Goal: Task Accomplishment & Management: Complete application form

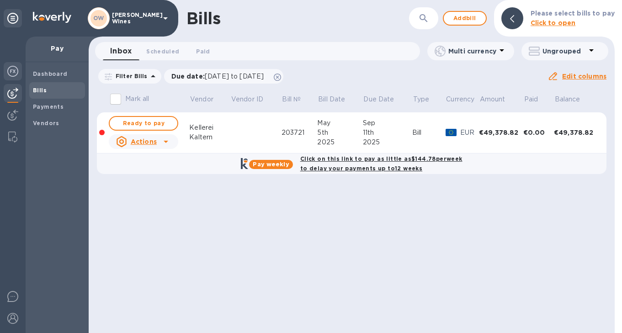
click at [11, 71] on img at bounding box center [12, 71] width 11 height 11
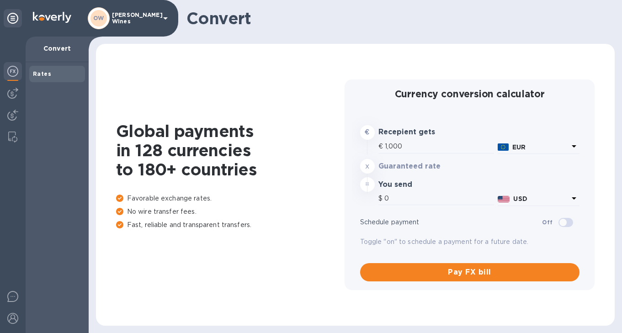
type input "1,173.2"
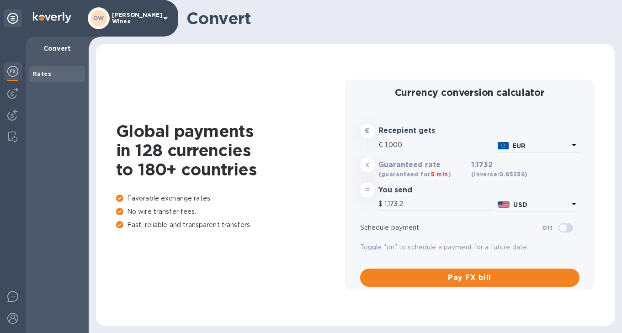
click at [17, 72] on img at bounding box center [12, 71] width 11 height 11
click at [14, 87] on div at bounding box center [13, 93] width 18 height 18
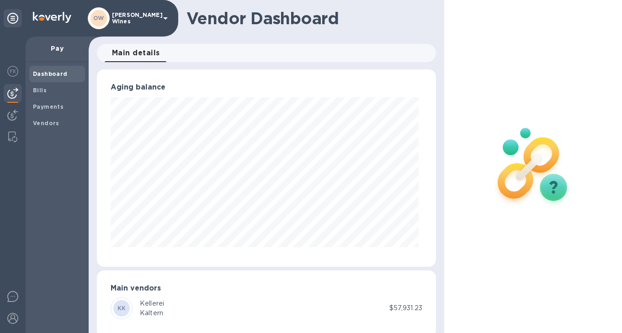
scroll to position [198, 336]
click at [38, 97] on div "Bills" at bounding box center [57, 90] width 56 height 16
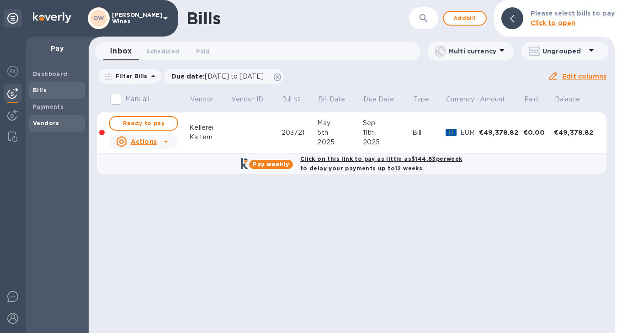
click at [45, 120] on b "Vendors" at bounding box center [46, 123] width 27 height 7
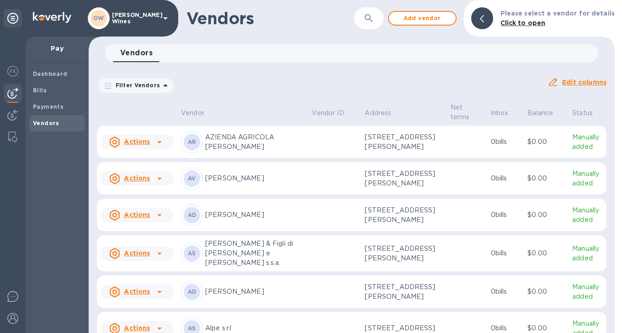
click at [373, 20] on icon "button" at bounding box center [369, 18] width 11 height 11
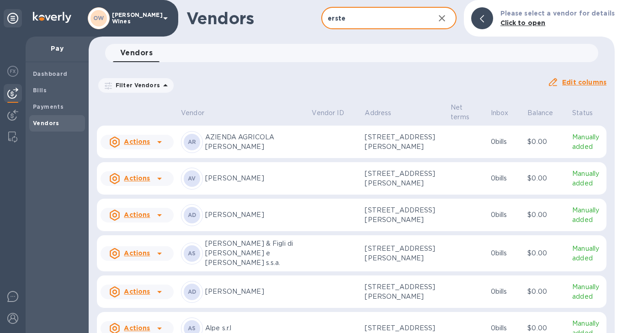
type input "erste"
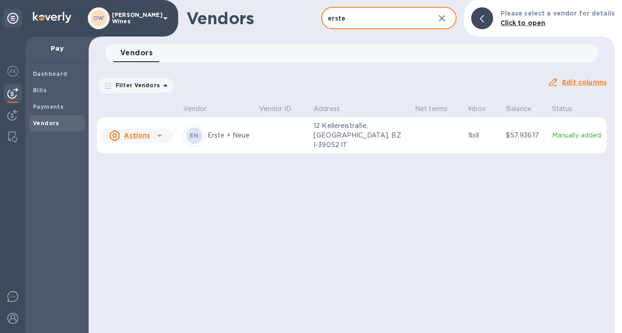
click at [157, 131] on icon at bounding box center [159, 135] width 11 height 11
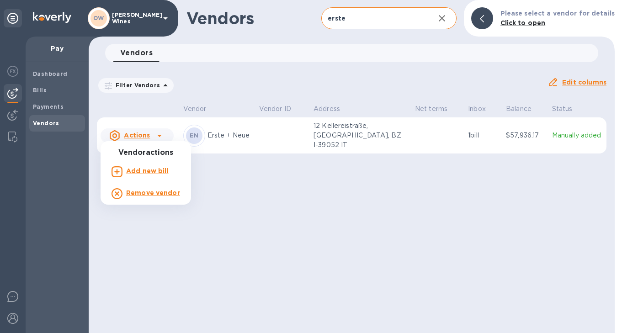
click at [147, 171] on b "Add new bill" at bounding box center [147, 170] width 43 height 7
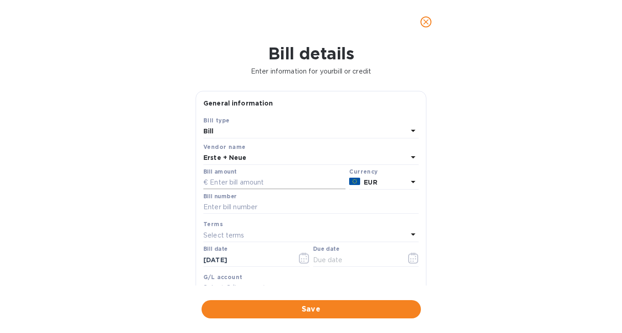
click at [250, 181] on input "text" at bounding box center [274, 183] width 142 height 14
type input "5,525.33"
click at [247, 210] on input "text" at bounding box center [310, 208] width 215 height 14
type input "2-4278"
click at [268, 260] on input "[DATE]" at bounding box center [246, 260] width 86 height 14
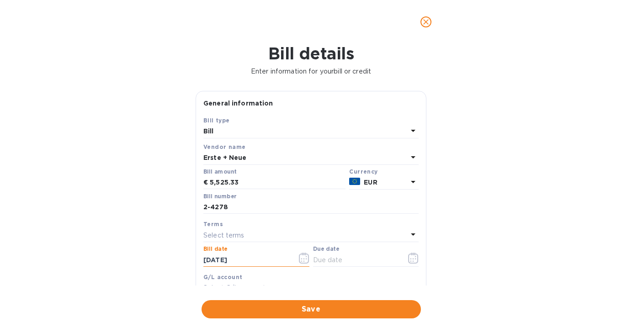
drag, startPoint x: 259, startPoint y: 259, endPoint x: 194, endPoint y: 259, distance: 64.9
click at [194, 259] on div "General information Save Bill type Bill Vendor name Erste + Neue Bill amount € …" at bounding box center [311, 188] width 240 height 195
type input "[DATE]"
click at [410, 259] on icon "button" at bounding box center [413, 258] width 11 height 11
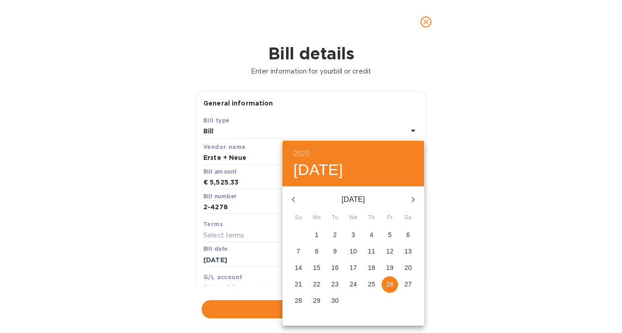
click at [415, 202] on icon "button" at bounding box center [413, 199] width 11 height 11
click at [391, 253] on p "10" at bounding box center [389, 251] width 7 height 9
type input "[DATE]"
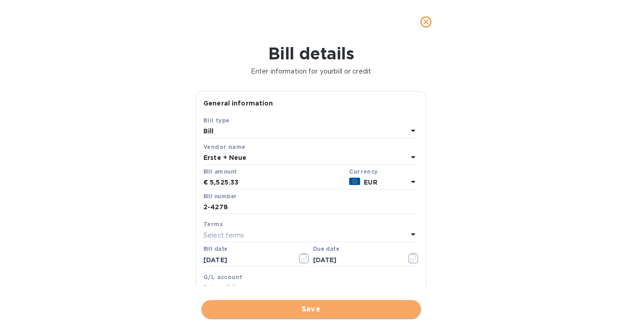
click at [286, 312] on span "Save" at bounding box center [311, 309] width 205 height 11
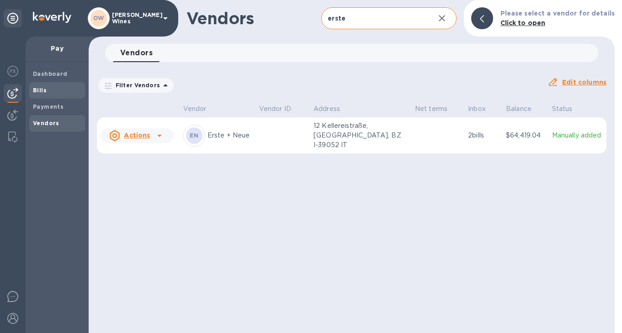
click at [42, 86] on span "Bills" at bounding box center [40, 90] width 14 height 9
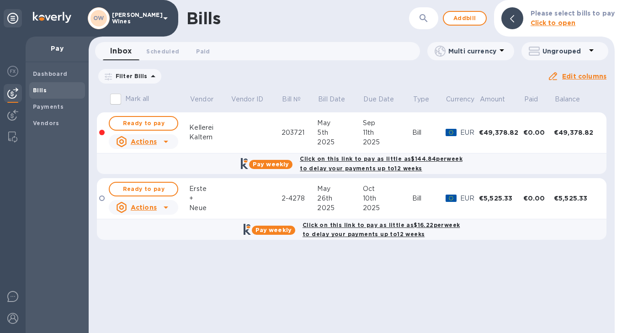
click at [210, 139] on div "Kaltern" at bounding box center [209, 138] width 41 height 10
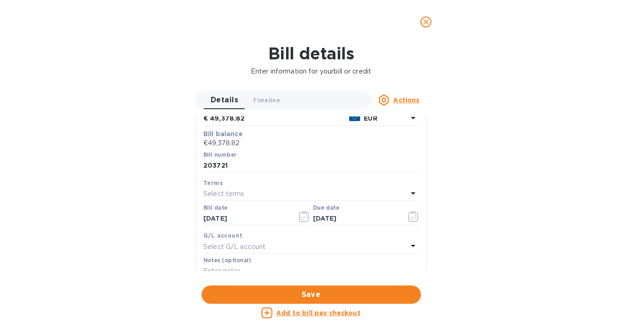
scroll to position [104, 0]
click at [413, 216] on icon "button" at bounding box center [413, 216] width 1 height 1
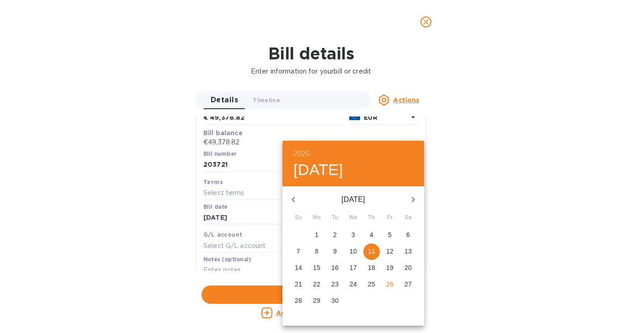
click at [415, 199] on icon "button" at bounding box center [413, 199] width 11 height 11
click at [389, 252] on p "10" at bounding box center [389, 251] width 7 height 9
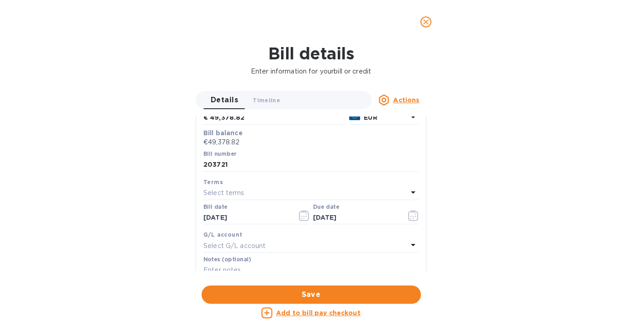
type input "[DATE]"
click at [336, 295] on span "Save" at bounding box center [311, 294] width 205 height 11
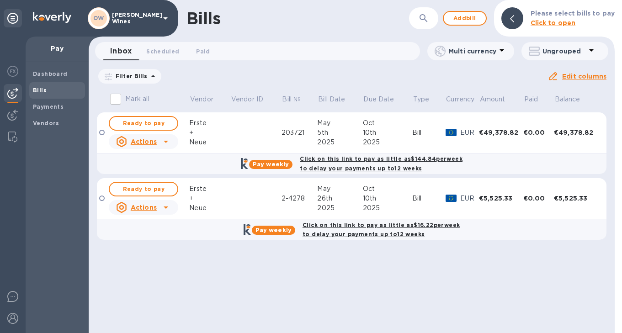
click at [167, 143] on icon at bounding box center [165, 141] width 11 height 11
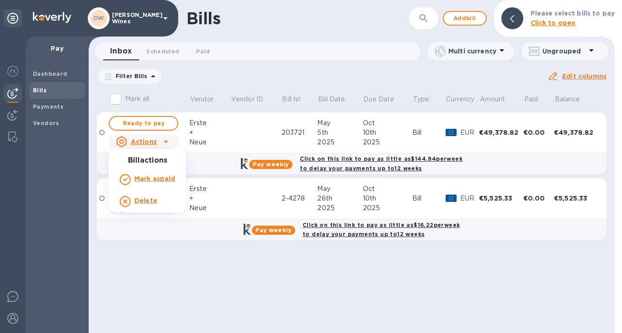
click at [293, 133] on div at bounding box center [311, 166] width 622 height 333
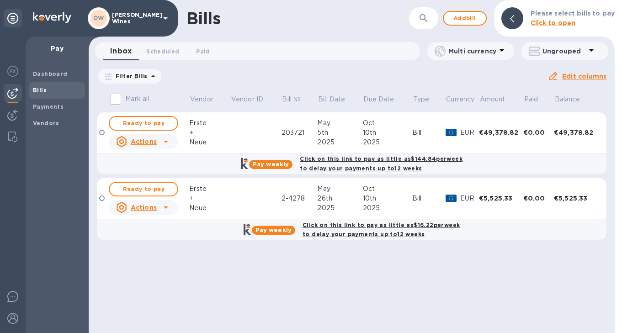
click at [293, 133] on div "203721" at bounding box center [300, 133] width 36 height 10
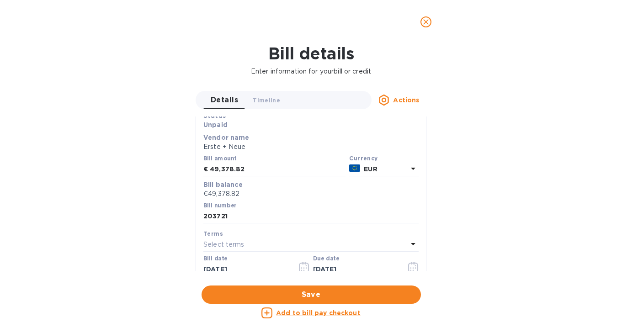
scroll to position [53, 0]
click at [212, 214] on input "203721" at bounding box center [310, 216] width 215 height 14
type input "2-3721"
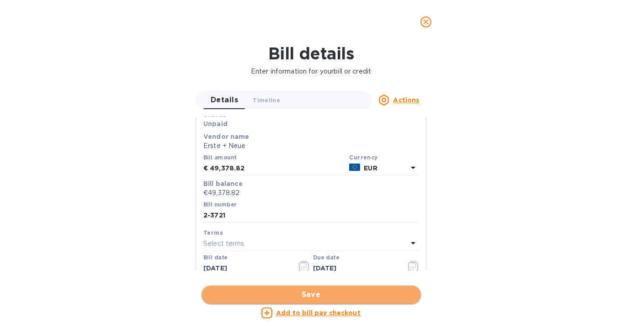
click at [278, 291] on span "Save" at bounding box center [311, 294] width 205 height 11
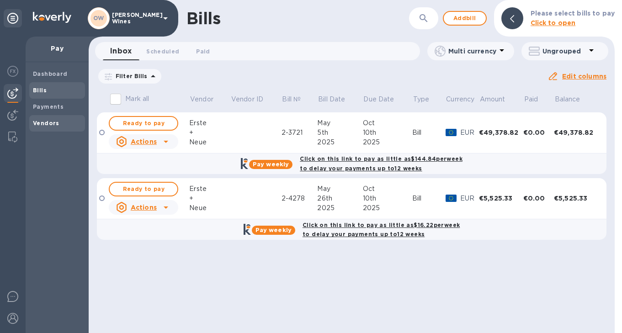
click at [54, 120] on b "Vendors" at bounding box center [46, 123] width 27 height 7
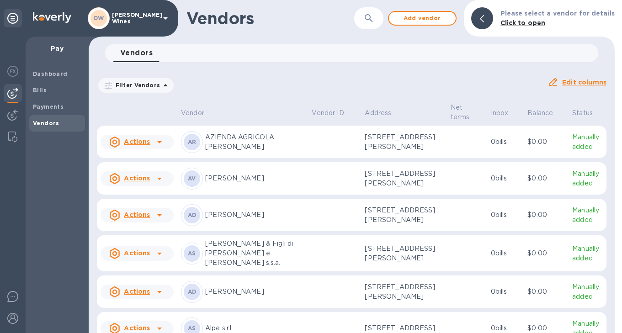
click at [369, 15] on icon "button" at bounding box center [369, 18] width 11 height 11
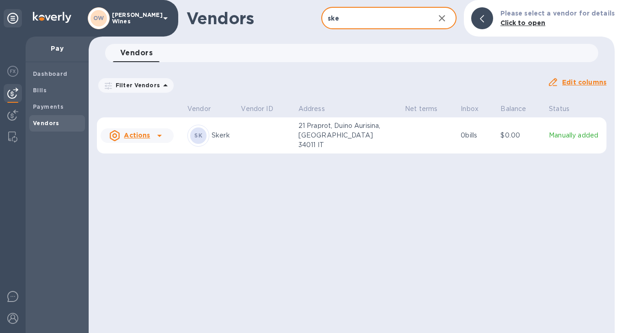
type input "skerk"
click at [158, 135] on icon at bounding box center [159, 135] width 11 height 11
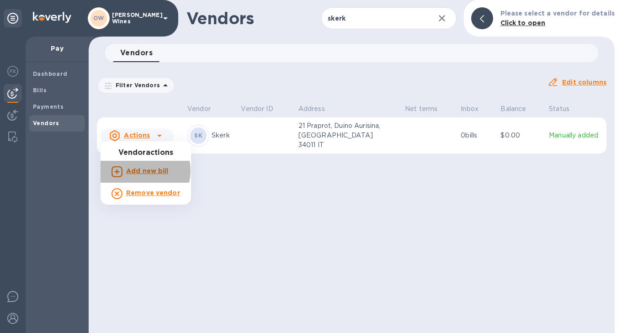
click at [142, 171] on b "Add new bill" at bounding box center [147, 170] width 43 height 7
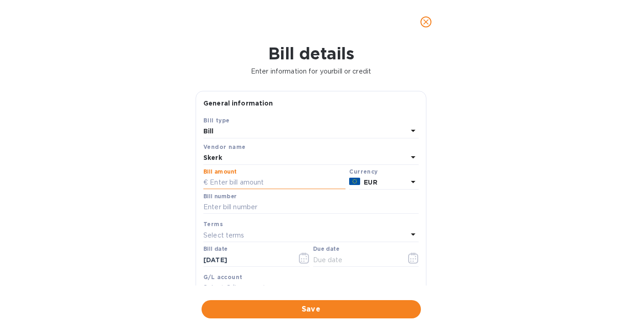
click at [241, 182] on input "text" at bounding box center [274, 183] width 142 height 14
type input "21,360"
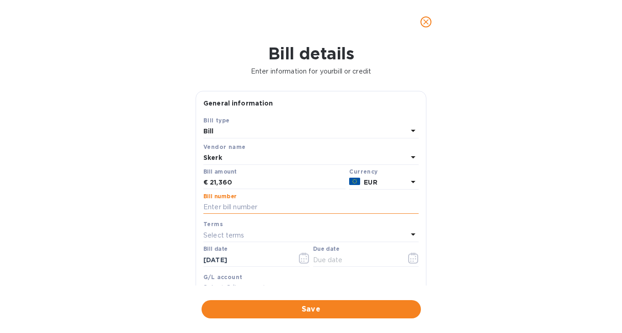
click at [236, 208] on input "text" at bounding box center [310, 208] width 215 height 14
type input "118/2025"
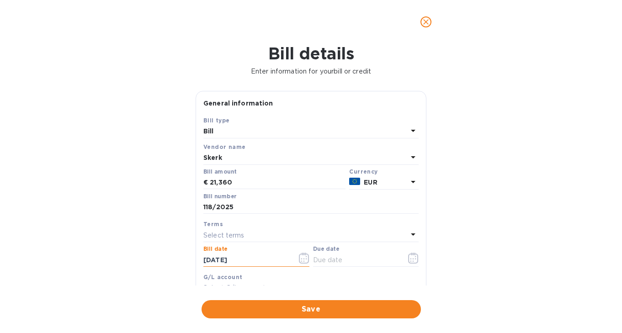
drag, startPoint x: 257, startPoint y: 258, endPoint x: 187, endPoint y: 257, distance: 70.0
click at [187, 257] on div "Bill details Enter information for your bill or credit General information Save…" at bounding box center [311, 188] width 622 height 289
type input "[DATE]"
click at [414, 256] on icon "button" at bounding box center [413, 258] width 10 height 11
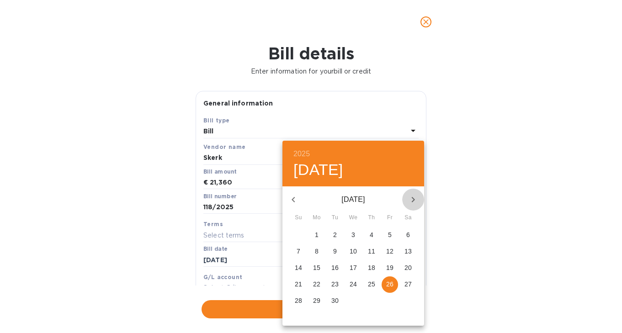
click at [414, 200] on icon "button" at bounding box center [413, 199] width 3 height 5
click at [390, 287] on p "24" at bounding box center [389, 284] width 7 height 9
type input "[DATE]"
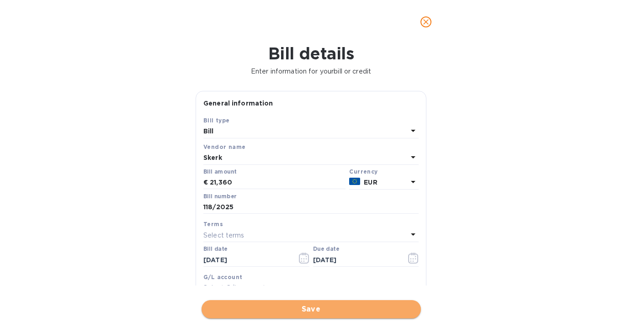
click at [322, 309] on span "Save" at bounding box center [311, 309] width 205 height 11
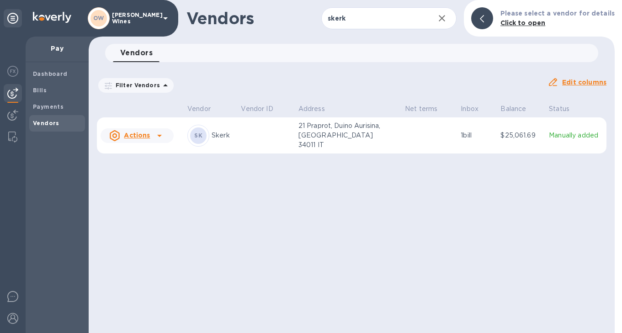
click at [51, 122] on b "Vendors" at bounding box center [46, 123] width 27 height 7
click at [448, 21] on icon "button" at bounding box center [442, 18] width 11 height 11
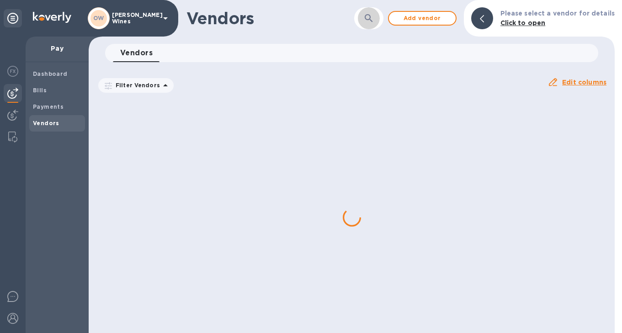
click at [372, 20] on icon "button" at bounding box center [369, 18] width 8 height 8
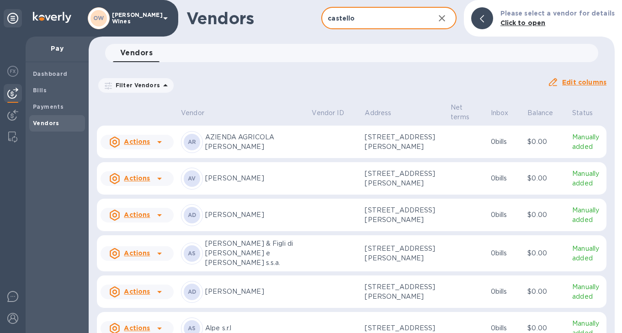
type input "castello"
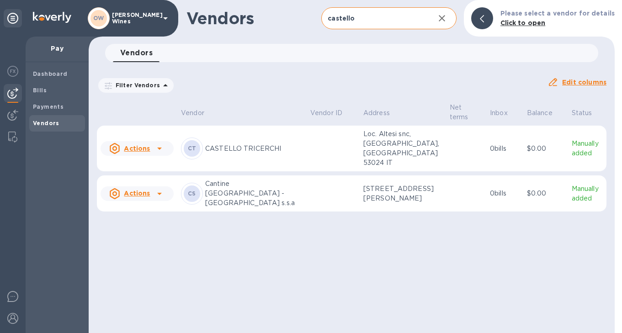
click at [161, 188] on icon at bounding box center [159, 193] width 11 height 11
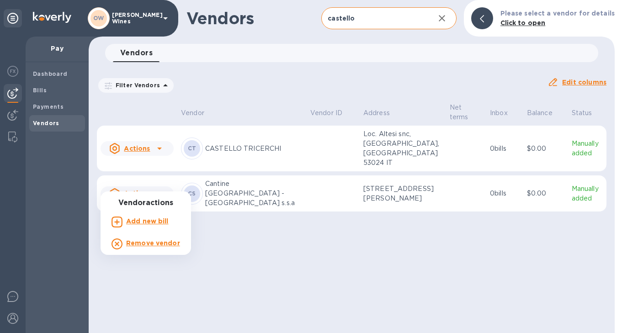
click at [151, 224] on b "Add new bill" at bounding box center [147, 221] width 43 height 7
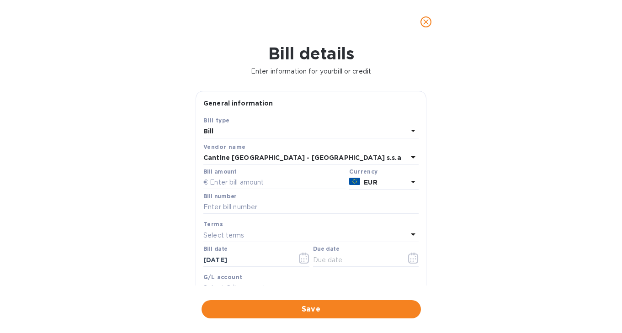
click at [234, 175] on label "Bill amount" at bounding box center [219, 171] width 33 height 5
click at [233, 180] on input "text" at bounding box center [274, 183] width 142 height 14
type input "23,291.28"
click at [234, 211] on input "text" at bounding box center [310, 208] width 215 height 14
type input "2025-RFN-00000202"
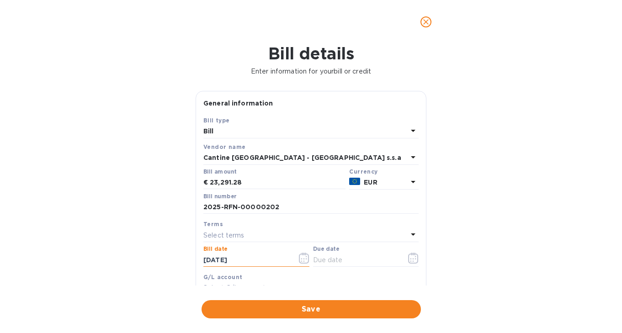
drag, startPoint x: 251, startPoint y: 261, endPoint x: 194, endPoint y: 259, distance: 57.6
click at [194, 259] on div "General information Save Bill type Bill Vendor name [GEOGRAPHIC_DATA] - [GEOGRA…" at bounding box center [311, 188] width 240 height 195
type input "[DATE]"
click at [411, 257] on icon "button" at bounding box center [413, 258] width 11 height 11
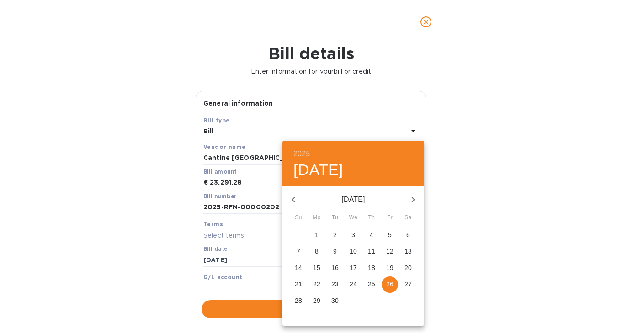
click at [392, 287] on p "26" at bounding box center [389, 284] width 7 height 9
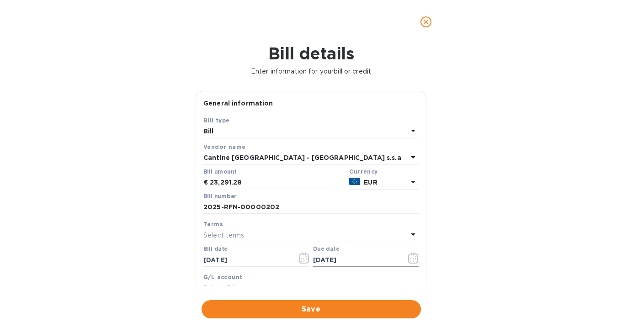
click at [408, 258] on icon "button" at bounding box center [413, 258] width 11 height 11
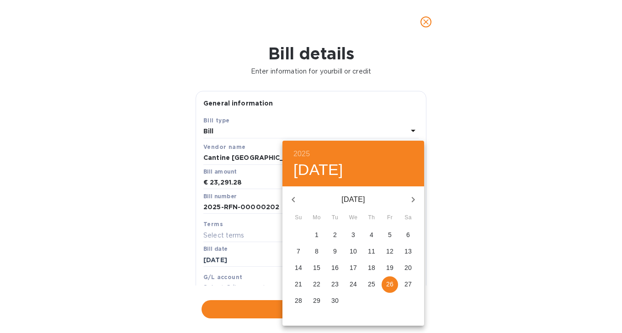
click at [413, 202] on icon "button" at bounding box center [413, 199] width 11 height 11
click at [390, 288] on p "24" at bounding box center [389, 284] width 7 height 9
type input "[DATE]"
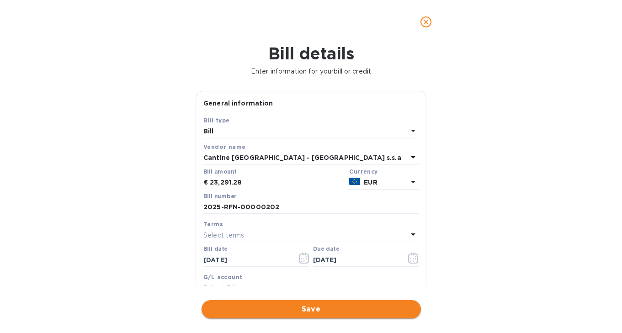
click at [360, 309] on span "Save" at bounding box center [311, 309] width 205 height 11
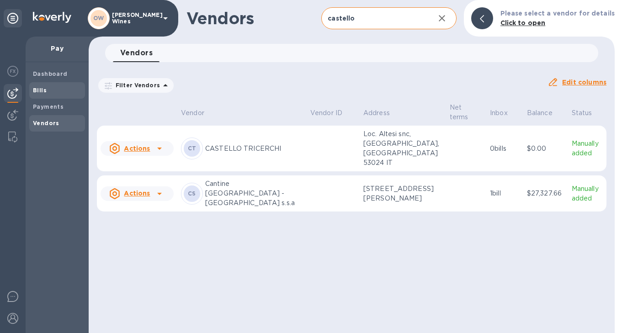
click at [43, 87] on b "Bills" at bounding box center [40, 90] width 14 height 7
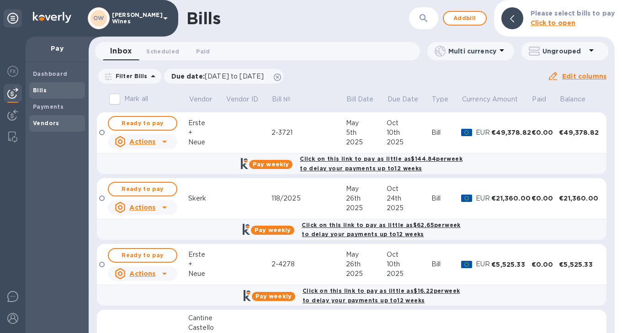
click at [47, 126] on span "Vendors" at bounding box center [46, 123] width 27 height 9
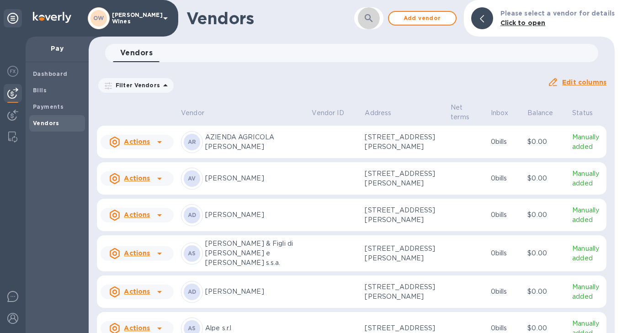
click at [367, 20] on button "button" at bounding box center [369, 18] width 22 height 22
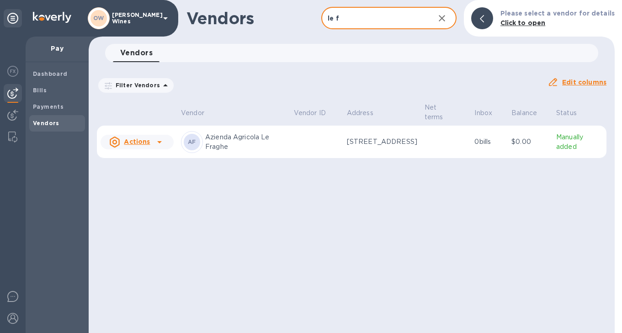
type input "le f"
click at [158, 142] on icon at bounding box center [159, 142] width 11 height 11
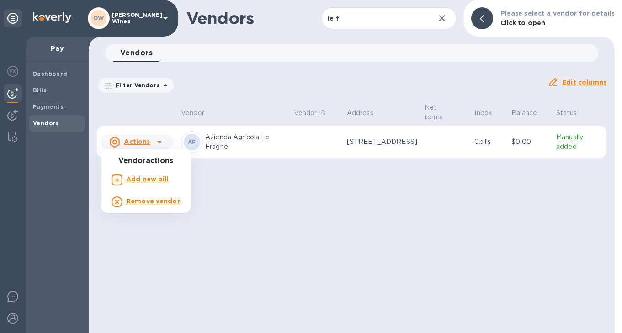
click at [154, 182] on b "Add new bill" at bounding box center [147, 179] width 43 height 7
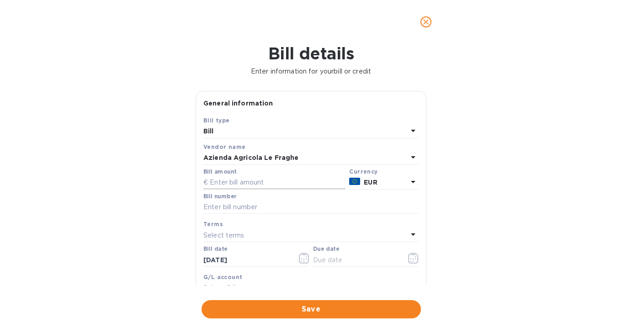
click at [245, 183] on input "text" at bounding box center [274, 183] width 142 height 14
type input "3,026.40"
click at [241, 209] on input "text" at bounding box center [310, 208] width 215 height 14
type input "175/FE"
drag, startPoint x: 254, startPoint y: 260, endPoint x: 195, endPoint y: 256, distance: 59.6
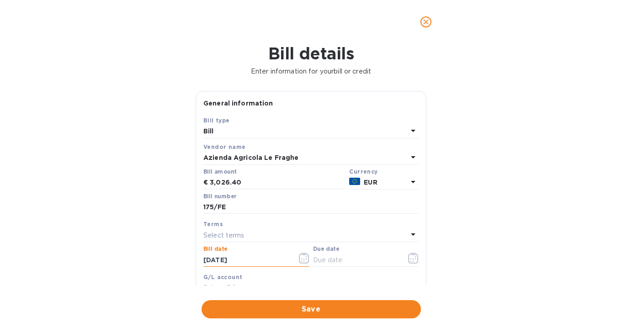
click at [195, 256] on div "General information Save Bill type Bill Vendor name Azienda Agricola Le Fraghe …" at bounding box center [311, 188] width 240 height 195
type input "[DATE]"
click at [413, 257] on icon "button" at bounding box center [413, 258] width 11 height 11
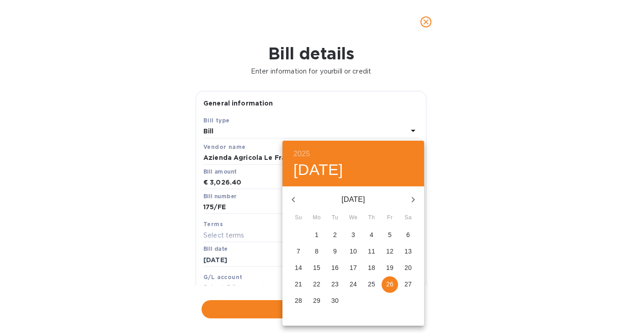
click at [413, 192] on button "button" at bounding box center [413, 200] width 22 height 22
click at [394, 287] on span "24" at bounding box center [390, 284] width 16 height 9
type input "[DATE]"
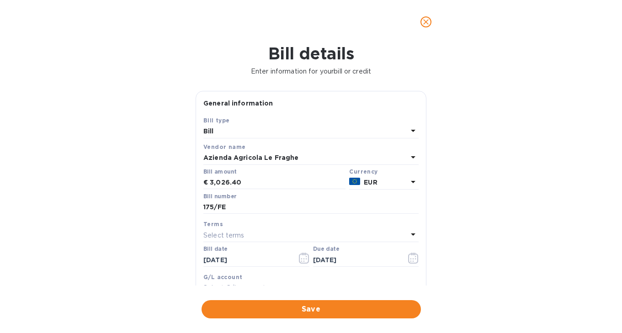
click at [355, 313] on span "Save" at bounding box center [311, 309] width 205 height 11
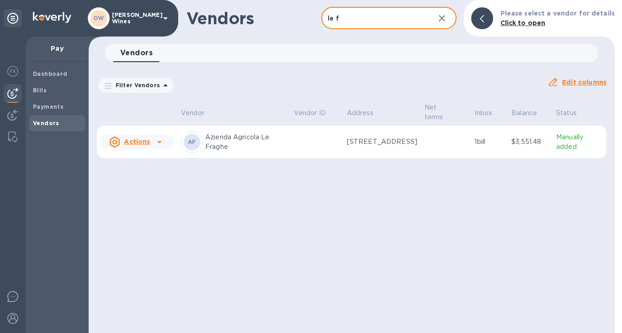
drag, startPoint x: 349, startPoint y: 17, endPoint x: 300, endPoint y: 17, distance: 48.9
click at [300, 17] on div "Vendors le f ​ Add vendor Please select a vendor for details Click to open" at bounding box center [352, 18] width 526 height 37
type input "niklas"
click at [165, 141] on div at bounding box center [159, 142] width 15 height 15
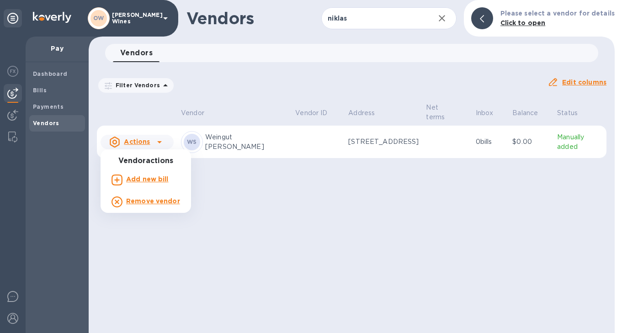
click at [155, 178] on b "Add new bill" at bounding box center [147, 179] width 43 height 7
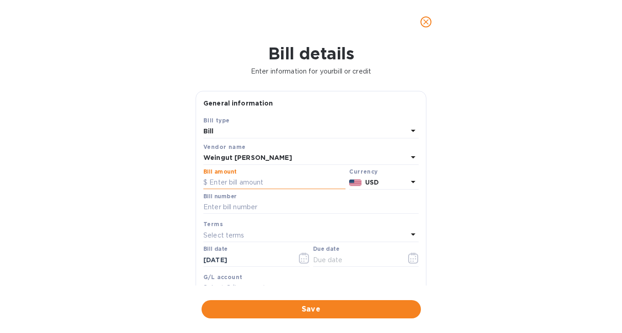
click at [229, 183] on input "text" at bounding box center [274, 183] width 142 height 14
click at [408, 182] on icon at bounding box center [413, 181] width 11 height 11
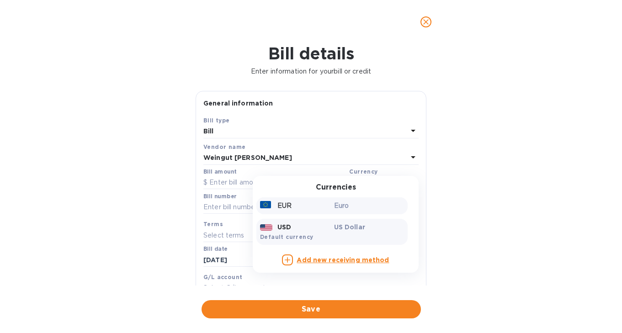
click at [320, 207] on div "EUR" at bounding box center [295, 205] width 74 height 13
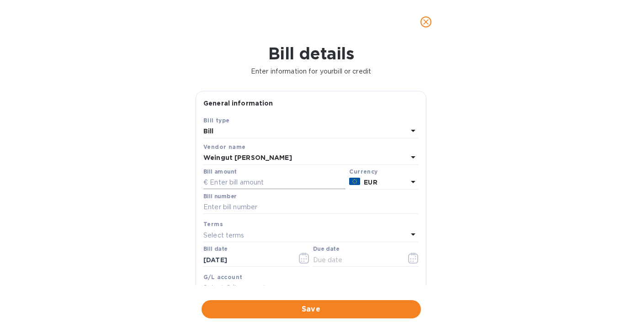
click at [236, 178] on input "text" at bounding box center [274, 183] width 142 height 14
type input "14,199.36"
click at [217, 209] on input "text" at bounding box center [310, 208] width 215 height 14
type input "91"
click at [243, 262] on input "[DATE]" at bounding box center [246, 260] width 86 height 14
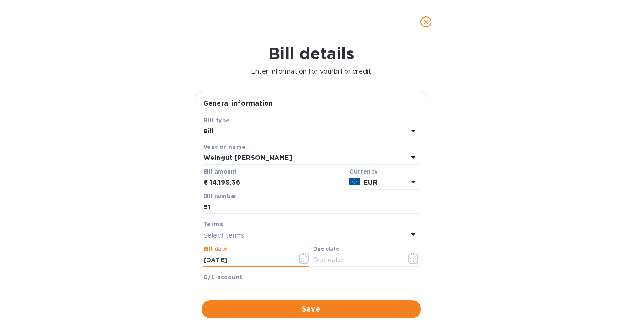
drag, startPoint x: 243, startPoint y: 262, endPoint x: 178, endPoint y: 262, distance: 64.5
click at [178, 262] on div "Bill details Enter information for your bill or credit General information Save…" at bounding box center [311, 188] width 622 height 289
type input "[DATE]"
click at [414, 262] on icon "button" at bounding box center [413, 258] width 10 height 11
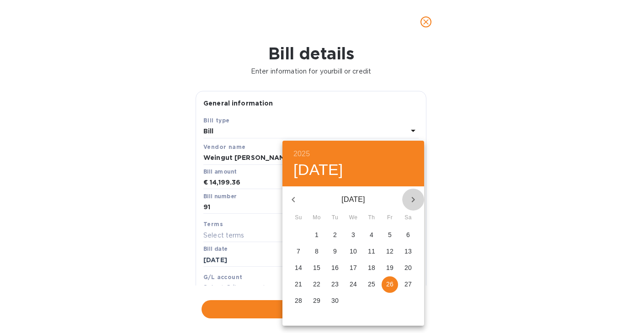
click at [414, 199] on icon "button" at bounding box center [413, 199] width 3 height 5
click at [391, 282] on p "24" at bounding box center [389, 284] width 7 height 9
type input "[DATE]"
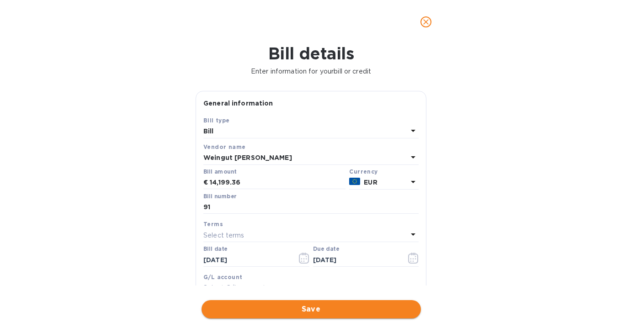
click at [334, 310] on span "Save" at bounding box center [311, 309] width 205 height 11
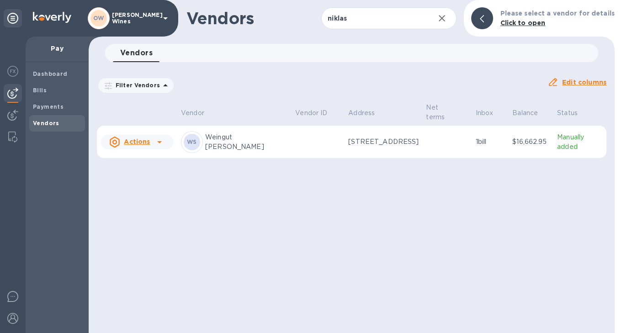
click at [162, 139] on icon at bounding box center [159, 142] width 11 height 11
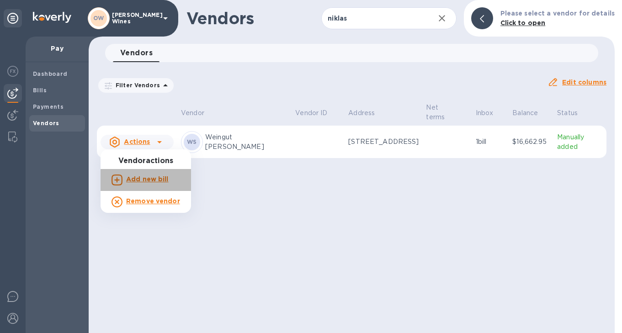
click at [148, 178] on b "Add new bill" at bounding box center [147, 179] width 43 height 7
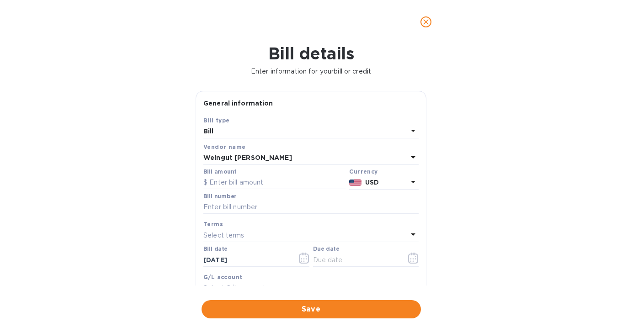
click at [402, 186] on p "USD" at bounding box center [386, 183] width 43 height 10
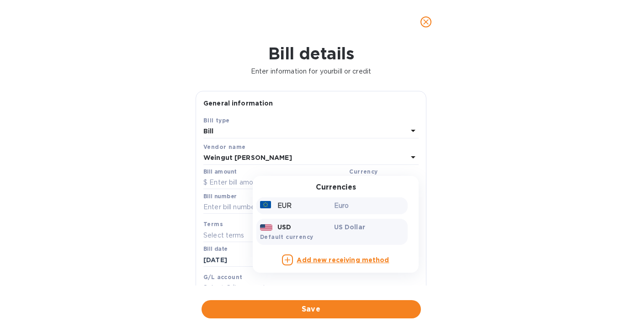
click at [347, 207] on p "Euro" at bounding box center [369, 206] width 70 height 10
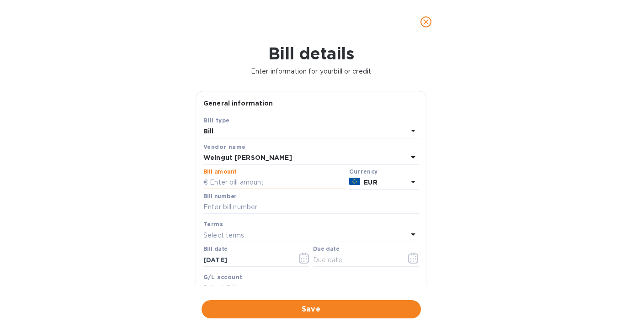
click at [250, 182] on input "text" at bounding box center [274, 183] width 142 height 14
type input "6,829.87"
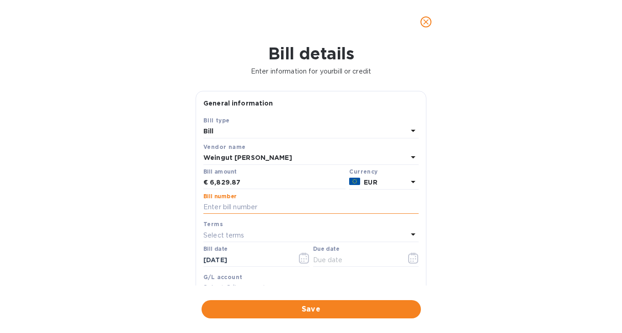
click at [261, 208] on input "text" at bounding box center [310, 208] width 215 height 14
type input "92"
click at [242, 261] on input "[DATE]" at bounding box center [246, 260] width 86 height 14
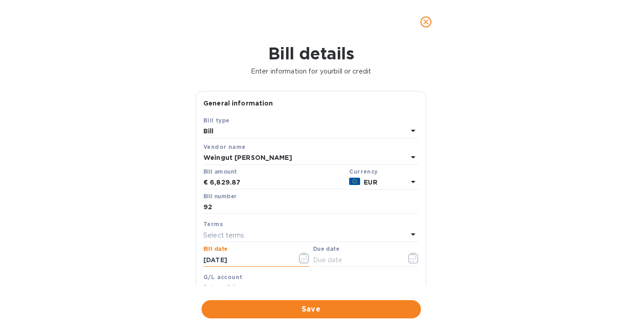
click at [253, 267] on input "[DATE]" at bounding box center [246, 260] width 86 height 14
drag, startPoint x: 253, startPoint y: 267, endPoint x: 208, endPoint y: 250, distance: 48.6
click at [205, 255] on input "[DATE]" at bounding box center [246, 260] width 86 height 14
type input "[DATE]"
click at [413, 261] on icon "button" at bounding box center [413, 258] width 11 height 11
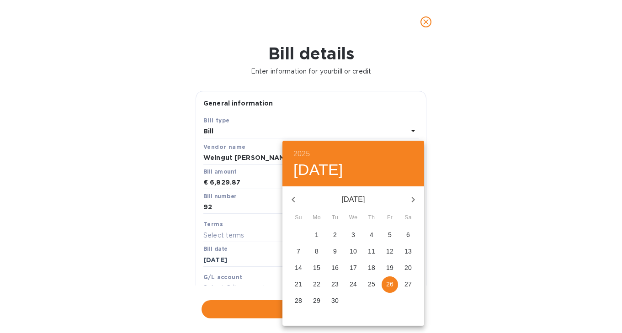
click at [413, 198] on icon "button" at bounding box center [413, 199] width 11 height 11
click at [391, 283] on p "24" at bounding box center [389, 284] width 7 height 9
type input "[DATE]"
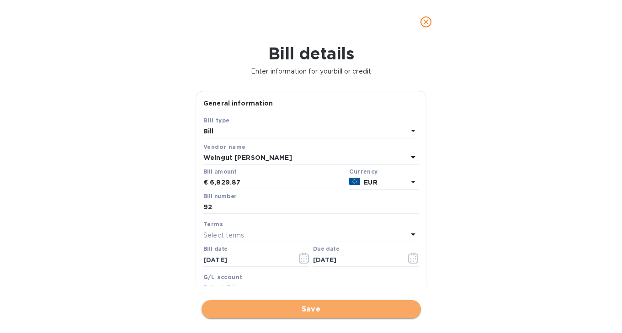
click at [341, 305] on span "Save" at bounding box center [311, 309] width 205 height 11
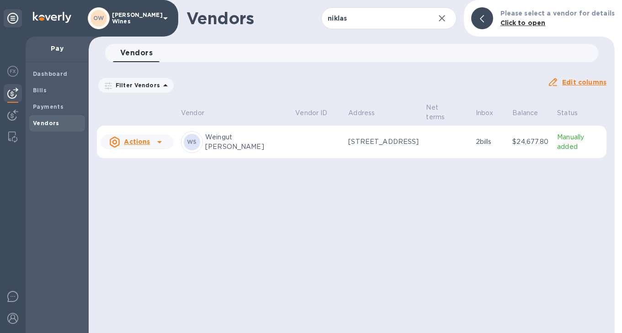
click at [50, 128] on div "Vendors" at bounding box center [57, 123] width 56 height 16
click at [448, 19] on icon "button" at bounding box center [442, 18] width 11 height 11
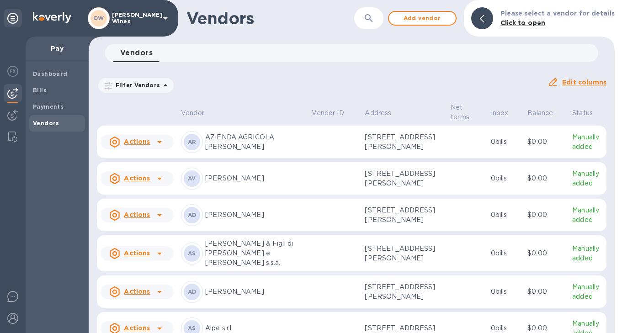
click at [372, 25] on button "button" at bounding box center [369, 18] width 22 height 22
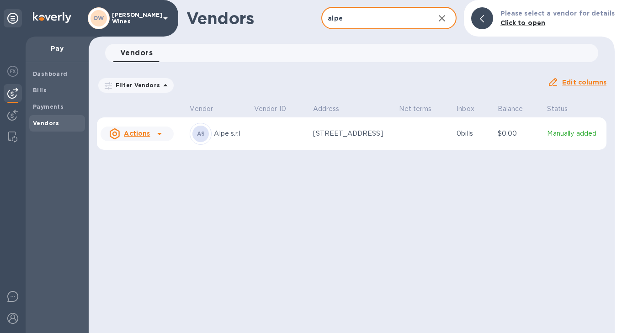
type input "alpe"
click at [165, 134] on div at bounding box center [159, 134] width 15 height 15
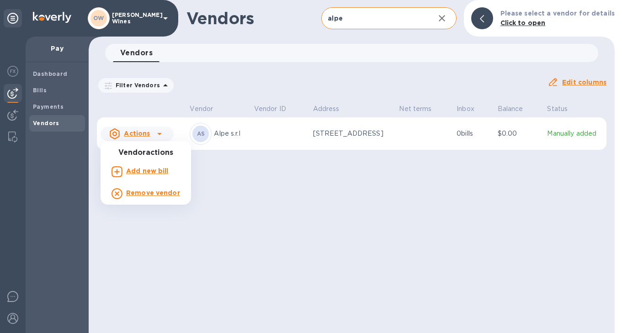
click at [138, 175] on p "Add new bill" at bounding box center [147, 171] width 43 height 10
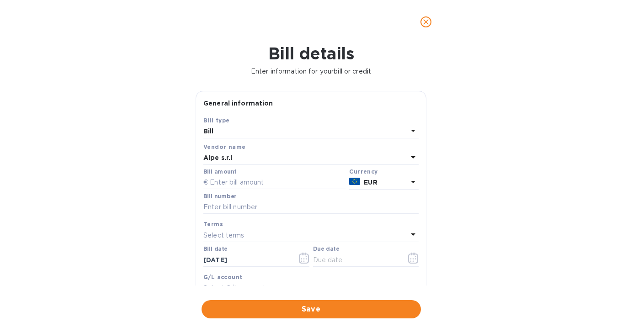
click at [239, 175] on div "Bill amount" at bounding box center [274, 179] width 142 height 21
click at [239, 178] on input "text" at bounding box center [274, 183] width 142 height 14
type input "4,141.22"
click at [238, 207] on input "text" at bounding box center [310, 208] width 215 height 14
type input "912"
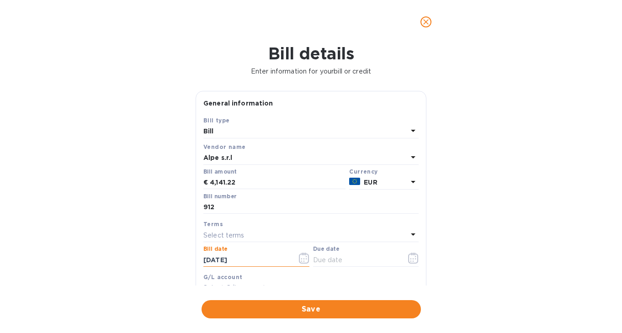
drag, startPoint x: 273, startPoint y: 257, endPoint x: 203, endPoint y: 264, distance: 69.5
click at [203, 264] on input "[DATE]" at bounding box center [246, 260] width 86 height 14
drag, startPoint x: 253, startPoint y: 259, endPoint x: 175, endPoint y: 258, distance: 78.6
click at [175, 258] on div "Bill details Enter information for your bill or credit General information Save…" at bounding box center [311, 188] width 622 height 289
type input "[DATE]"
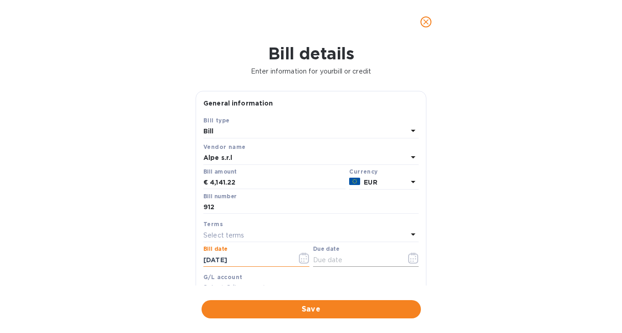
click at [408, 261] on icon "button" at bounding box center [413, 258] width 11 height 11
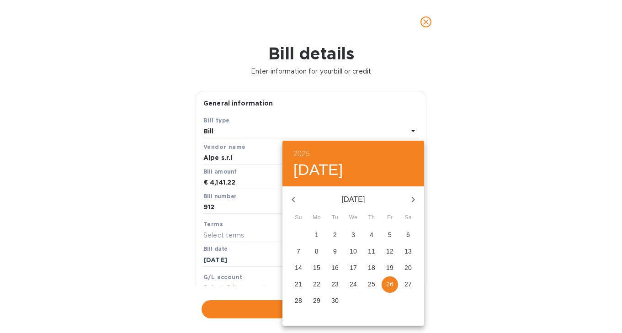
click at [413, 198] on icon "button" at bounding box center [413, 199] width 11 height 11
click at [391, 286] on p "24" at bounding box center [389, 284] width 7 height 9
type input "[DATE]"
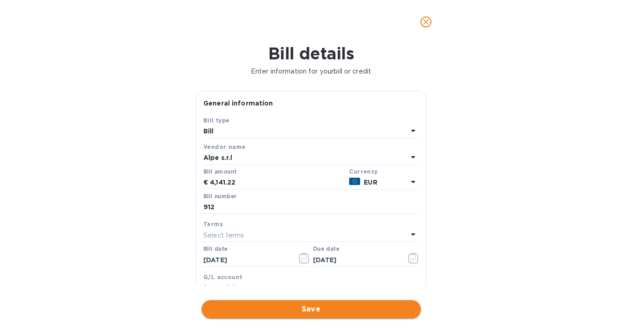
click at [374, 301] on button "Save" at bounding box center [311, 309] width 219 height 18
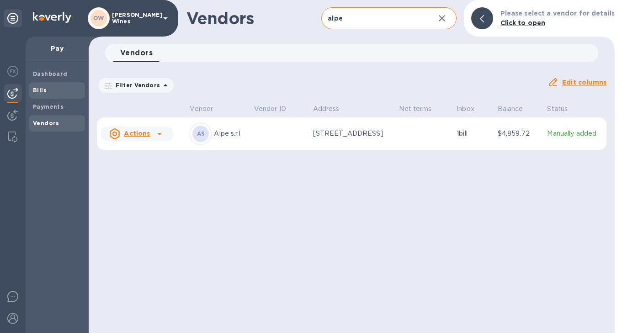
click at [46, 93] on span "Bills" at bounding box center [57, 90] width 48 height 9
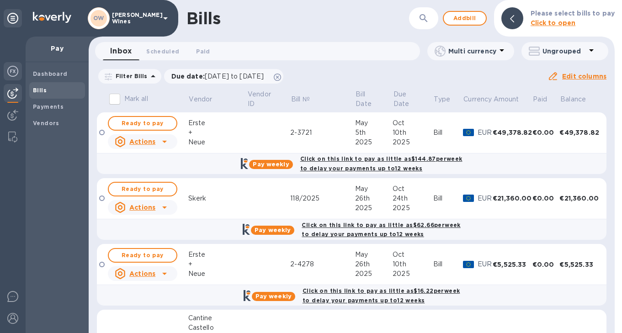
click at [9, 77] on div at bounding box center [13, 72] width 18 height 20
